Goal: Task Accomplishment & Management: Use online tool/utility

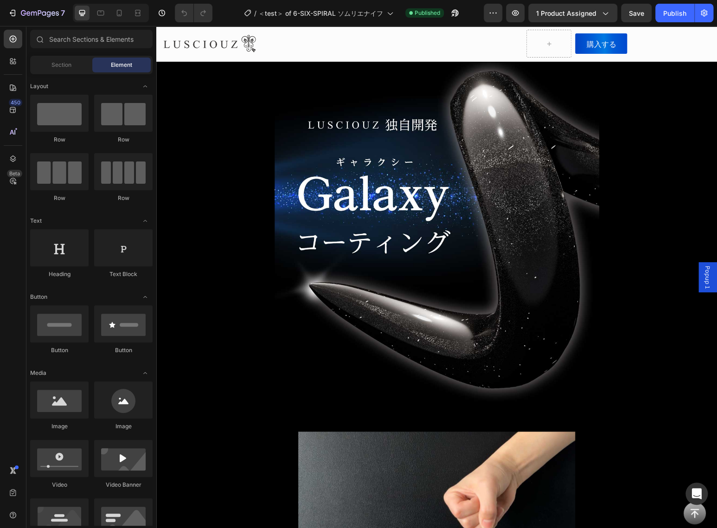
scroll to position [5183, 0]
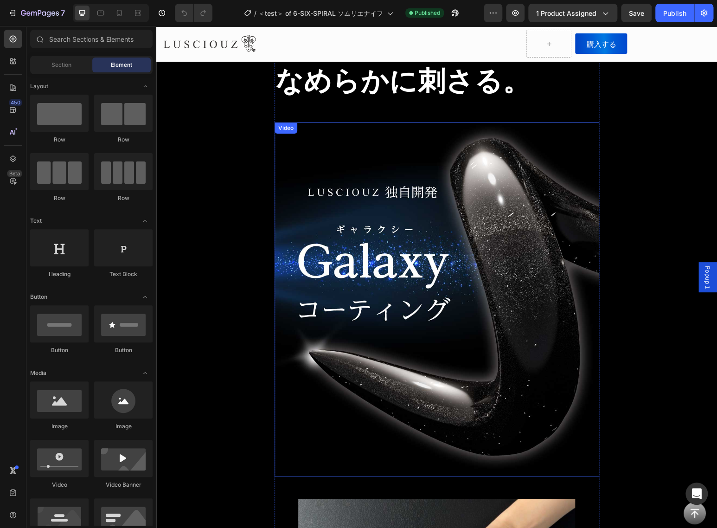
click at [520, 341] on video at bounding box center [437, 299] width 325 height 355
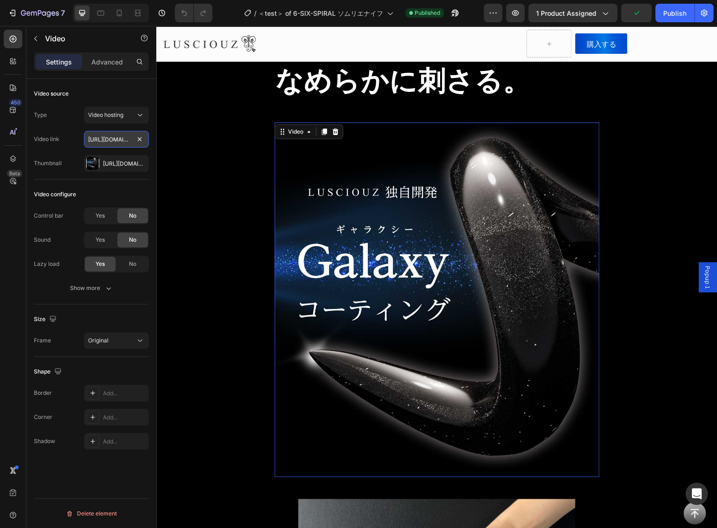
click at [125, 141] on input "[URL][DOMAIN_NAME]" at bounding box center [116, 139] width 65 height 17
paste input "[URL][DOMAIN_NAME]"
type input "[URL][DOMAIN_NAME]"
click at [627, 16] on button "Save" at bounding box center [636, 13] width 31 height 19
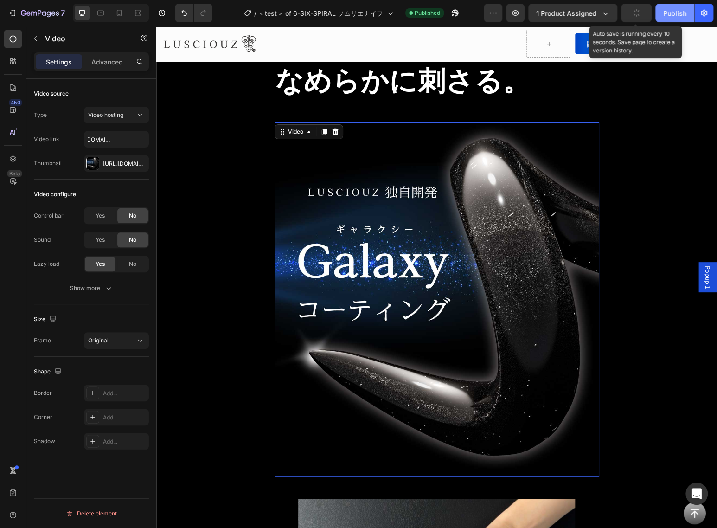
scroll to position [0, 0]
click at [668, 19] on button "Publish" at bounding box center [675, 13] width 39 height 19
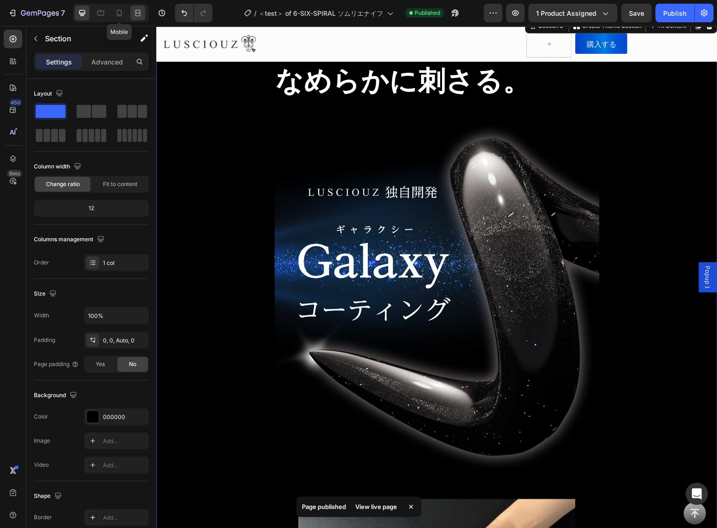
drag, startPoint x: 117, startPoint y: 12, endPoint x: 131, endPoint y: 18, distance: 15.4
click at [117, 12] on icon at bounding box center [119, 13] width 5 height 6
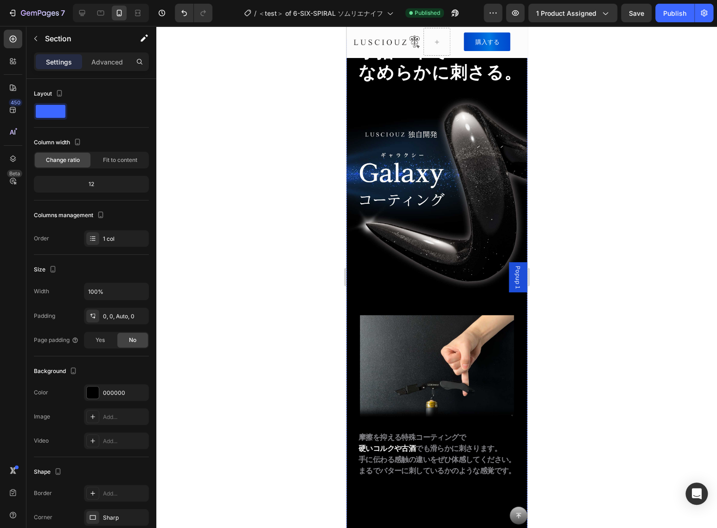
scroll to position [3209, 0]
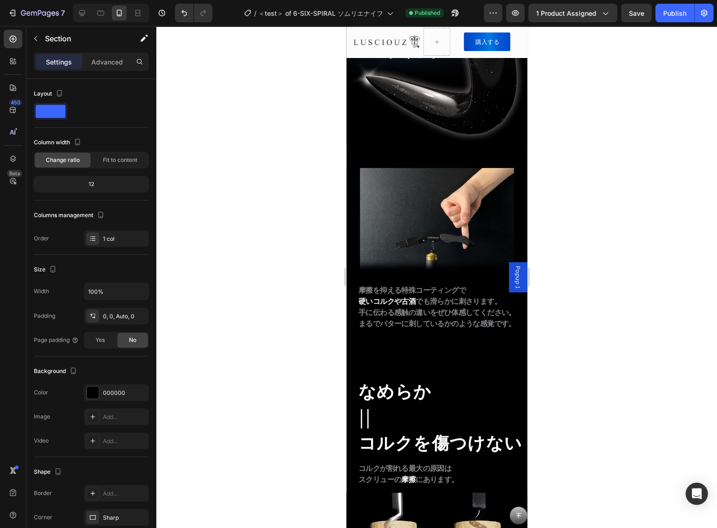
click at [606, 258] on div at bounding box center [436, 277] width 561 height 502
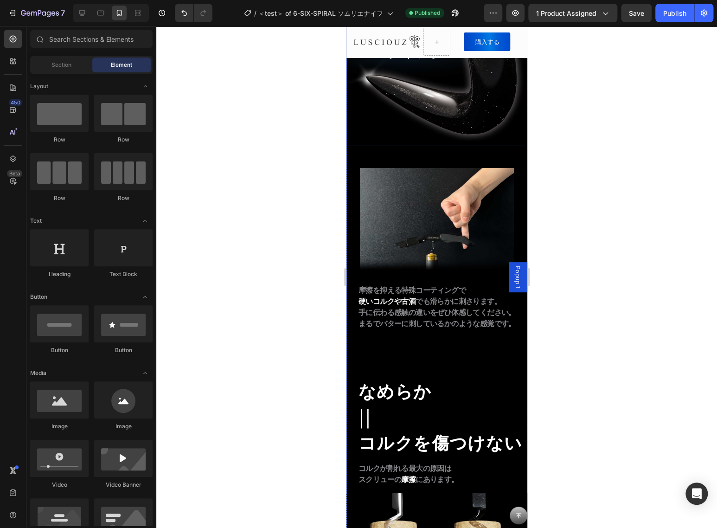
click at [481, 146] on video at bounding box center [436, 47] width 181 height 198
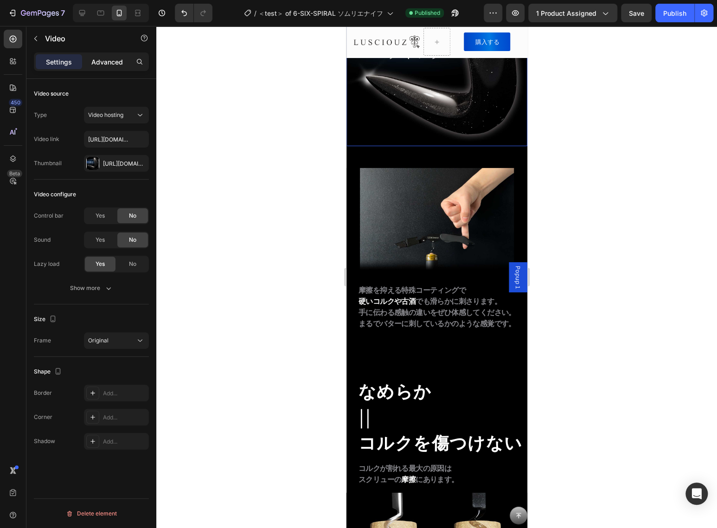
click at [117, 57] on p "Advanced" at bounding box center [107, 62] width 32 height 10
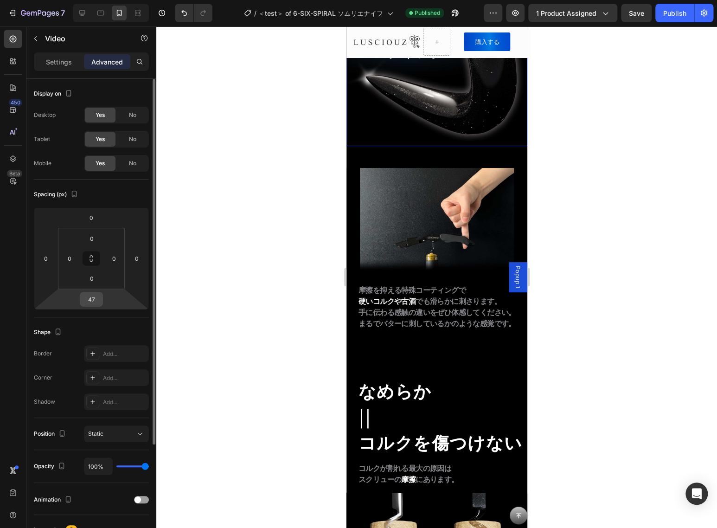
click at [95, 296] on input "47" at bounding box center [91, 299] width 19 height 14
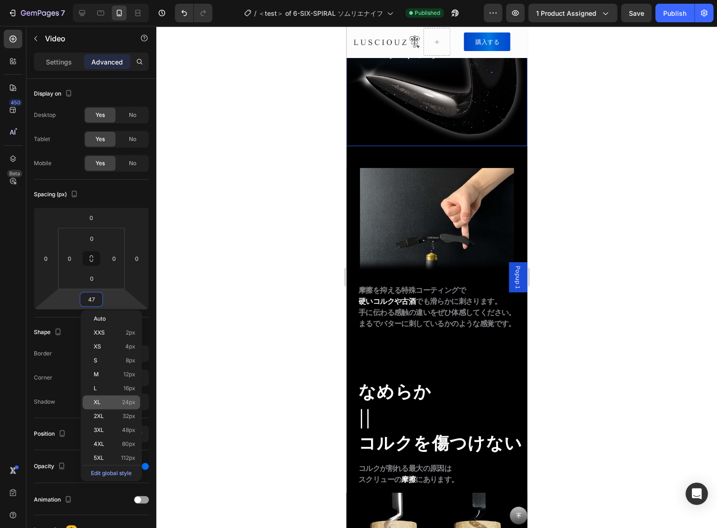
click at [122, 397] on div "XL 24px" at bounding box center [112, 402] width 58 height 14
type input "24"
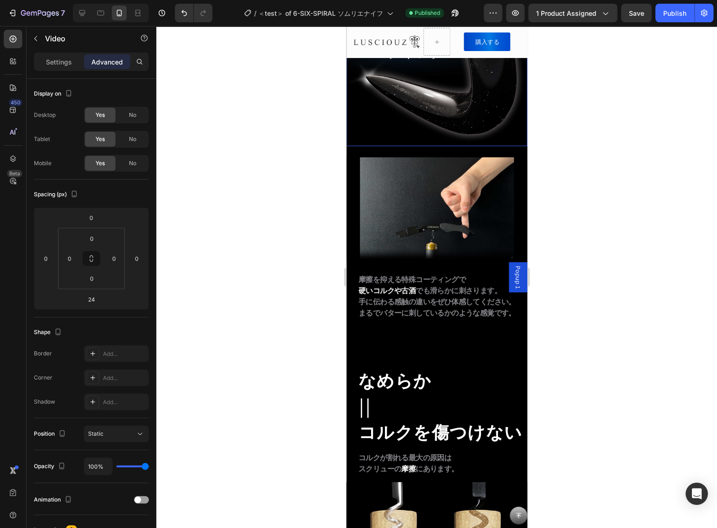
click at [573, 326] on div at bounding box center [436, 277] width 561 height 502
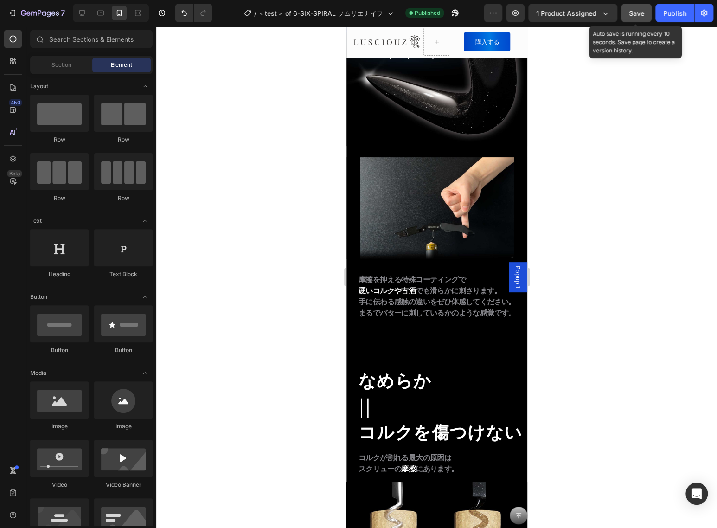
click at [646, 12] on button "Save" at bounding box center [636, 13] width 31 height 19
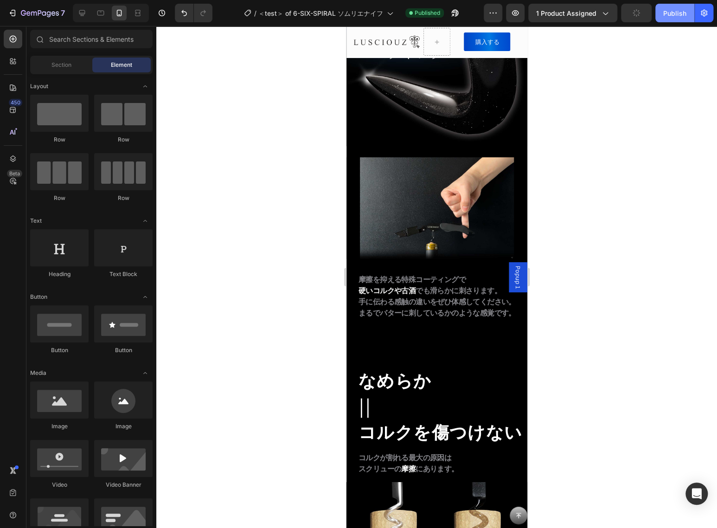
click at [671, 16] on div "Publish" at bounding box center [674, 13] width 23 height 10
drag, startPoint x: 603, startPoint y: 296, endPoint x: 593, endPoint y: 317, distance: 22.4
click at [603, 296] on div at bounding box center [436, 277] width 561 height 502
click at [466, 146] on video at bounding box center [436, 47] width 181 height 198
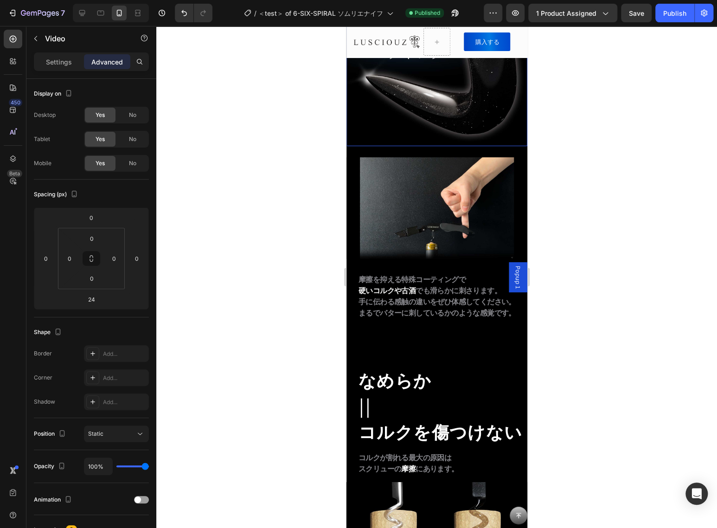
drag, startPoint x: 443, startPoint y: 259, endPoint x: 923, endPoint y: 211, distance: 482.6
click at [443, 146] on video at bounding box center [436, 47] width 181 height 198
click at [643, 20] on button "Save" at bounding box center [636, 13] width 31 height 19
click at [678, 18] on button "Publish" at bounding box center [675, 13] width 39 height 19
click at [559, 314] on div at bounding box center [436, 277] width 561 height 502
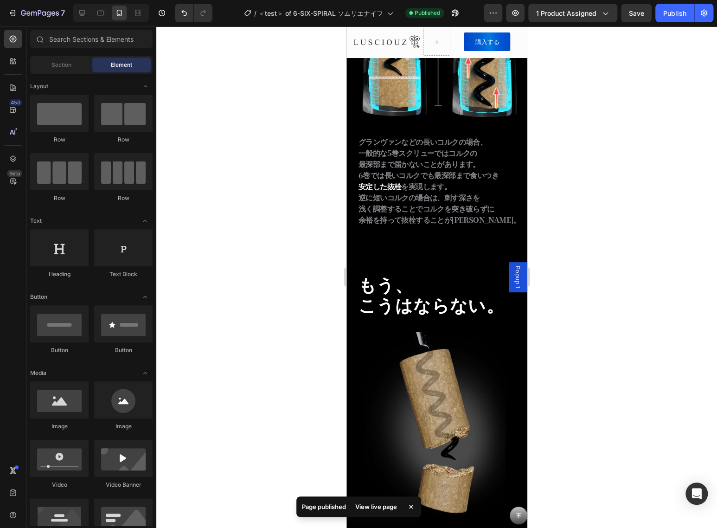
scroll to position [3187, 0]
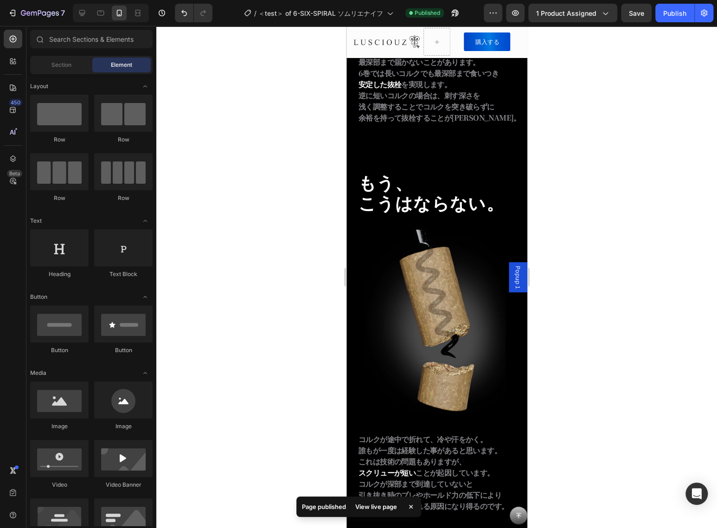
click at [670, 22] on div "7 Version history / ＜test＞ of 6-SIX-SPIRAL ソムリエナイフ Published Preview 1 product …" at bounding box center [358, 13] width 717 height 26
click at [670, 18] on button "Publish" at bounding box center [675, 13] width 39 height 19
click at [381, 511] on div "View live page" at bounding box center [376, 506] width 53 height 13
